Goal: Information Seeking & Learning: Learn about a topic

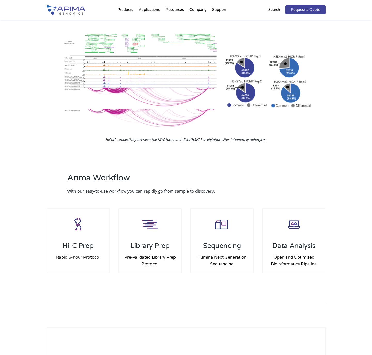
scroll to position [584, 0]
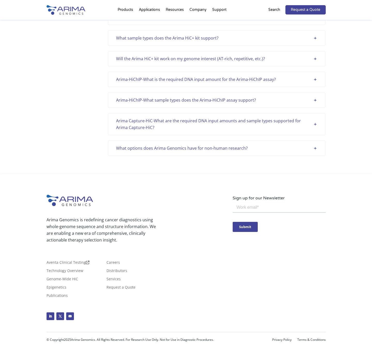
scroll to position [599, 0]
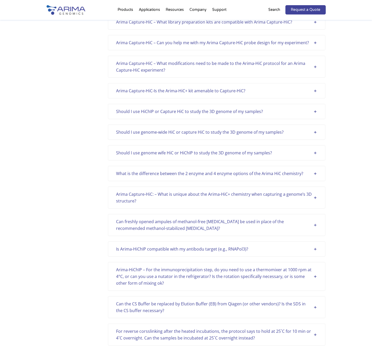
click at [236, 173] on div "What is the difference between the 2 enzyme and 4 enzyme options of the Arima H…" at bounding box center [216, 173] width 201 height 7
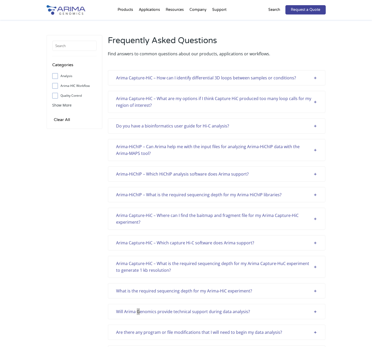
scroll to position [180, 0]
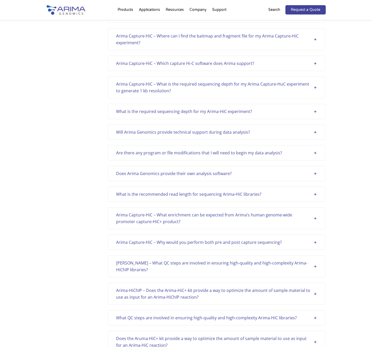
click at [234, 131] on div "Will Arima Genomics provide technical support during data analysis?" at bounding box center [216, 132] width 201 height 7
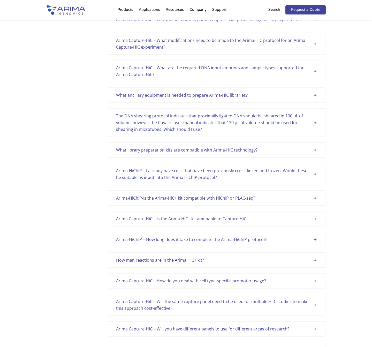
scroll to position [1111, 0]
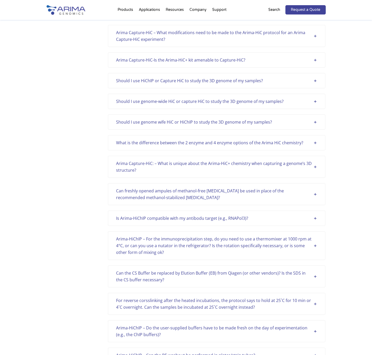
scroll to position [631, 0]
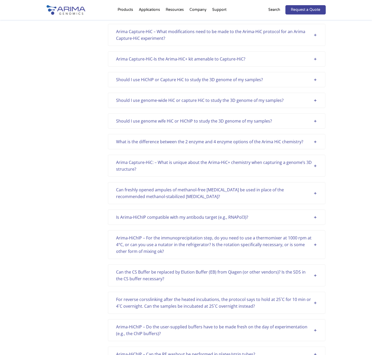
click at [226, 143] on div "What is the difference between the 2 enzyme and 4 enzyme options of the Arima H…" at bounding box center [216, 141] width 201 height 7
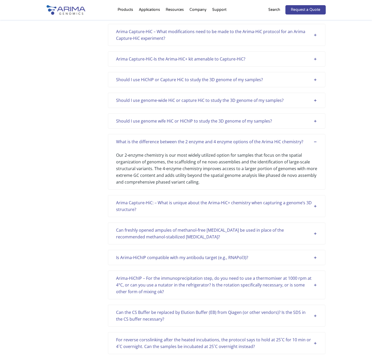
click at [220, 205] on div "Arima Capture-HiC: – What is unique about the Arima-HiC+ chemistry when capturi…" at bounding box center [216, 206] width 201 height 13
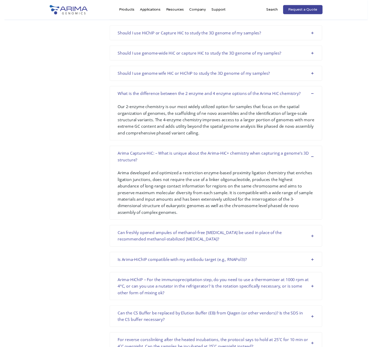
scroll to position [678, 0]
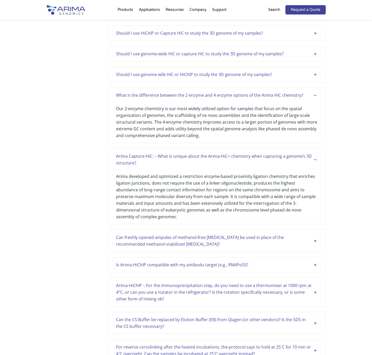
click at [224, 234] on div "Can freshly opened ampules of methanol-free [MEDICAL_DATA] be used in place of …" at bounding box center [216, 240] width 201 height 13
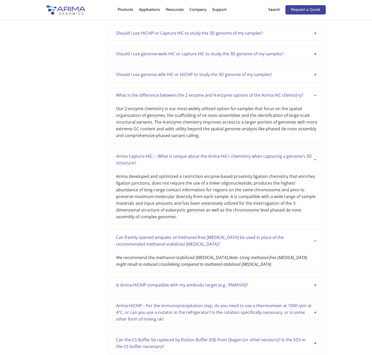
click at [261, 94] on div "What is the difference between the 2 enzyme and 4 enzyme options of the Arima H…" at bounding box center [216, 95] width 201 height 7
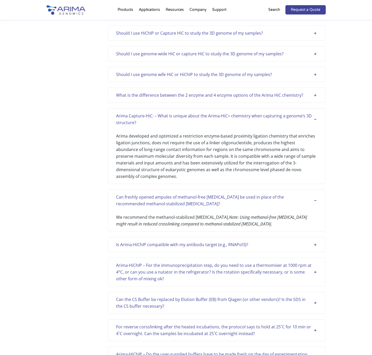
click at [251, 116] on div "Arima Capture-HiC: – What is unique about the Arima-HiC+ chemistry when capturi…" at bounding box center [216, 119] width 201 height 13
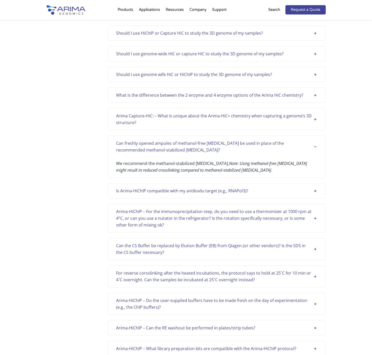
click at [250, 144] on div "Can freshly opened ampules of methanol-free [MEDICAL_DATA] be used in place of …" at bounding box center [216, 146] width 201 height 13
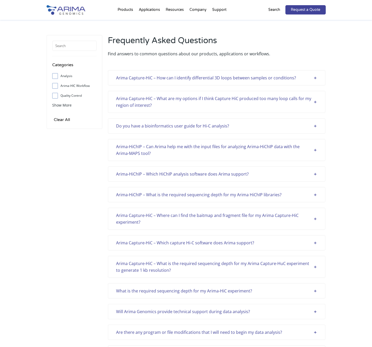
scroll to position [0, 0]
click at [315, 79] on div "Arima Capture-HiC – How can I identify differential 3D loops between samples or…" at bounding box center [216, 78] width 201 height 7
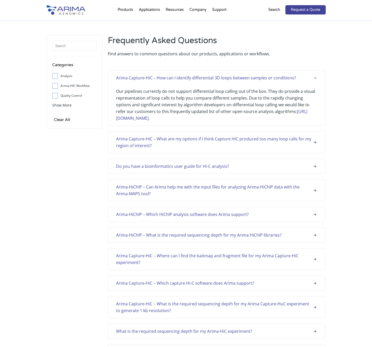
click at [315, 145] on div "Arima Capture-HiC – What are my options if I think Capture HiC produced too man…" at bounding box center [216, 142] width 201 height 13
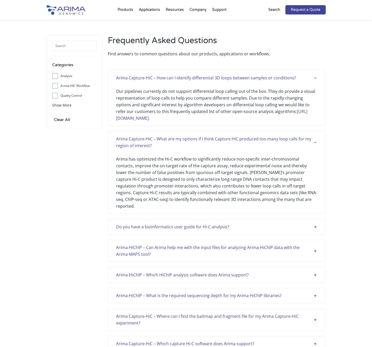
click at [316, 224] on div "Do you have a bioinformatics user guide for Hi-C analysis?" at bounding box center [216, 227] width 201 height 7
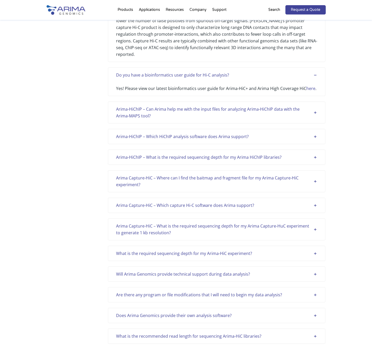
scroll to position [159, 0]
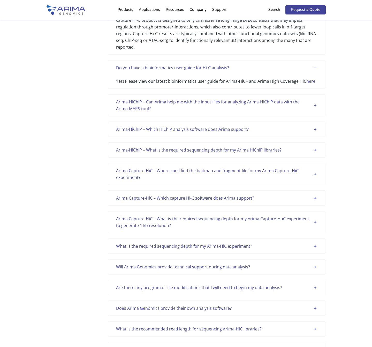
click at [315, 99] on div "Arima-HiChIP – Can Arima help me with the input files for analyzing Arima-HiChI…" at bounding box center [216, 105] width 201 height 13
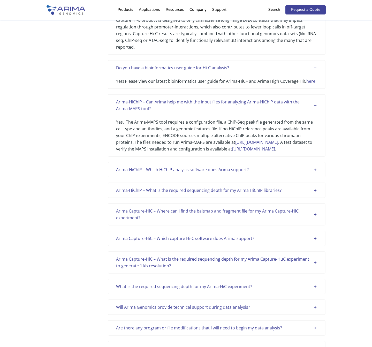
click at [314, 171] on div "Arima-HiChIP – Which HiChIP analysis software does Arima support?" at bounding box center [216, 169] width 201 height 7
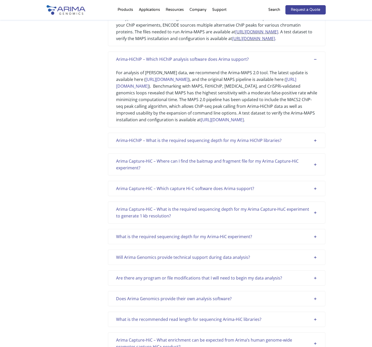
scroll to position [273, 0]
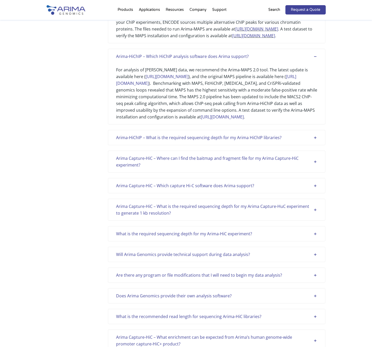
click at [313, 141] on div "Arima-HiChIP – What is the required sequencing depth for my Arima HiChIP librar…" at bounding box center [216, 137] width 201 height 7
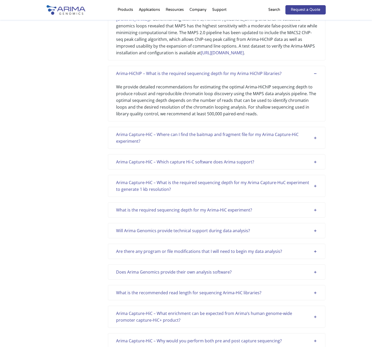
scroll to position [345, 0]
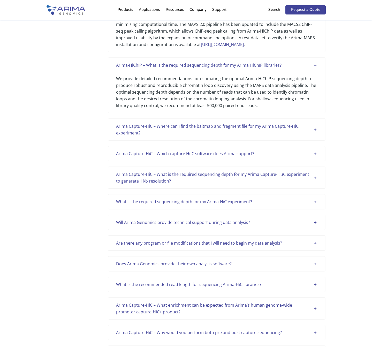
click at [314, 136] on div "Arima Capture-HiC – Where can I find the baitmap and fragment file for my Arima…" at bounding box center [216, 129] width 201 height 13
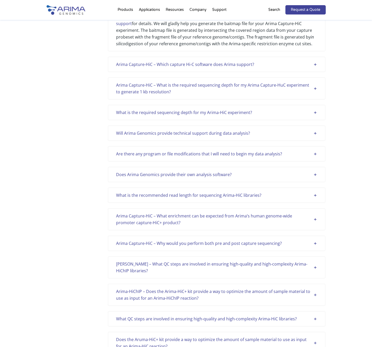
scroll to position [475, 0]
click at [315, 68] on div "Arima Capture-HiC – Which capture Hi-C software does Arima support?" at bounding box center [216, 64] width 201 height 7
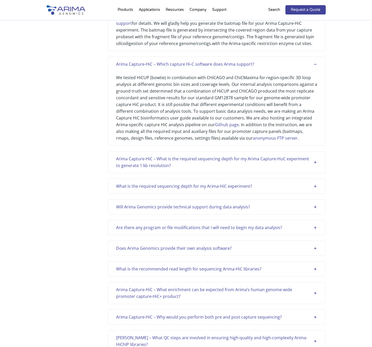
click at [312, 169] on div "Arima Capture-HiC – What is the required sequencing depth for my Arima Capture-…" at bounding box center [216, 162] width 201 height 13
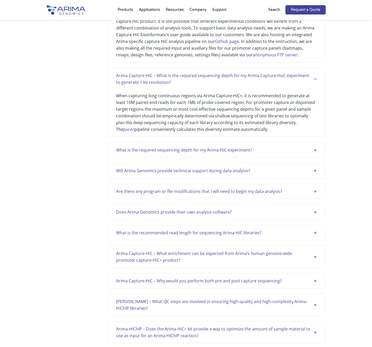
scroll to position [560, 0]
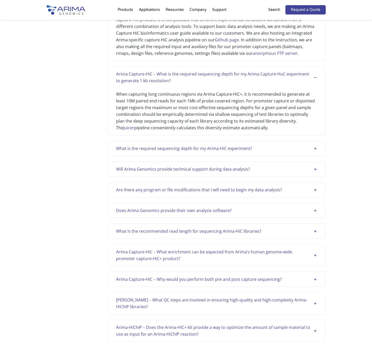
click at [315, 152] on div "What is the required sequencing depth for my Arima-HiC experiment?" at bounding box center [216, 148] width 201 height 7
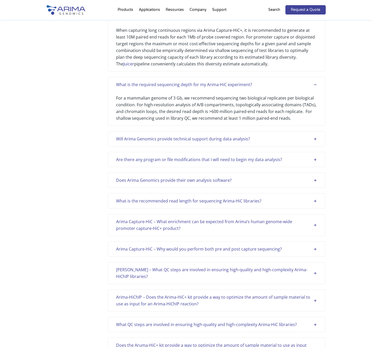
scroll to position [630, 0]
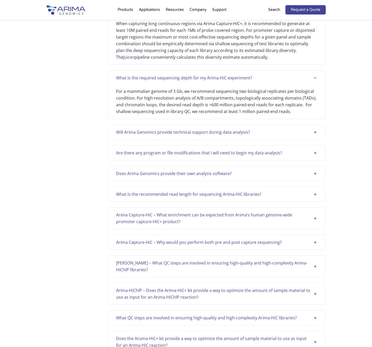
click at [313, 136] on div "Will Arima Genomics provide technical support during data analysis?" at bounding box center [216, 132] width 201 height 7
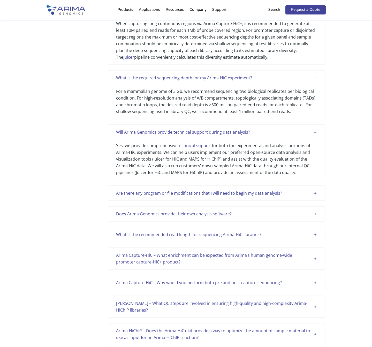
click at [317, 197] on div "Are there any program or file modifications that I will need to begin my data a…" at bounding box center [216, 193] width 201 height 7
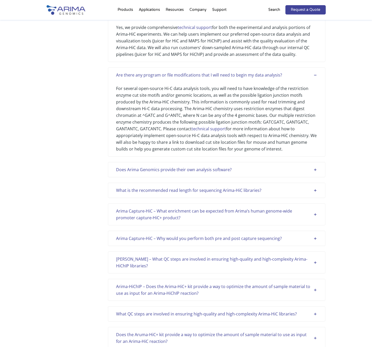
scroll to position [749, 0]
drag, startPoint x: 117, startPoint y: 95, endPoint x: 283, endPoint y: 156, distance: 176.6
click at [283, 152] on div "For several open-source Hi-C data analysis tools, you will need to have knowled…" at bounding box center [216, 115] width 201 height 74
copy div "For several open-source Hi-C data analysis tools, you will need to have knowled…"
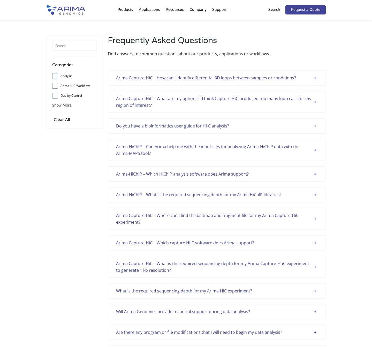
scroll to position [599, 0]
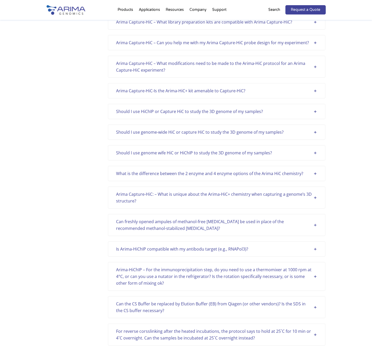
click at [262, 173] on div "What is the difference between the 2 enzyme and 4 enzyme options of the Arima H…" at bounding box center [216, 173] width 201 height 7
